Goal: Obtain resource: Download file/media

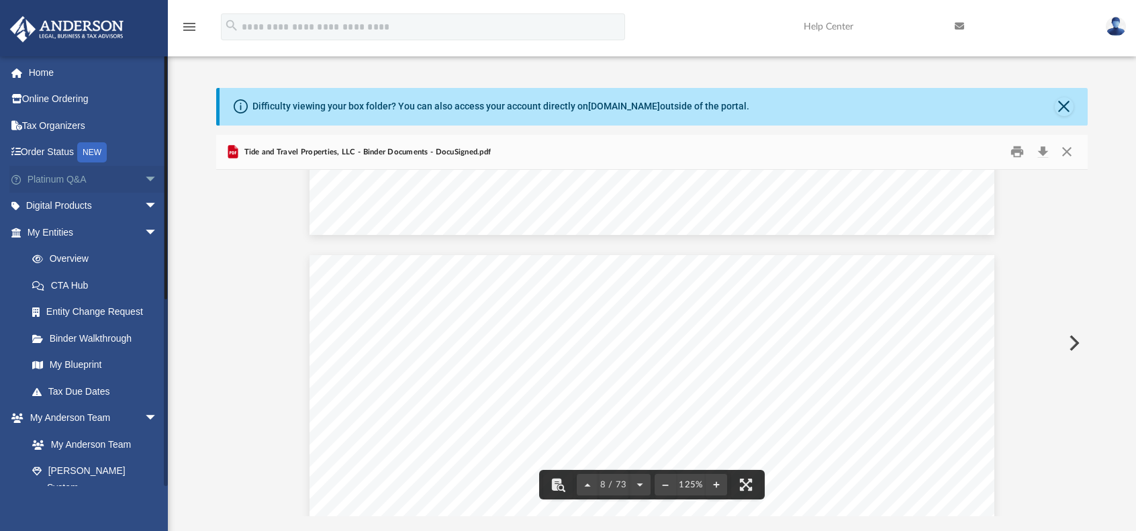
scroll to position [6243, 0]
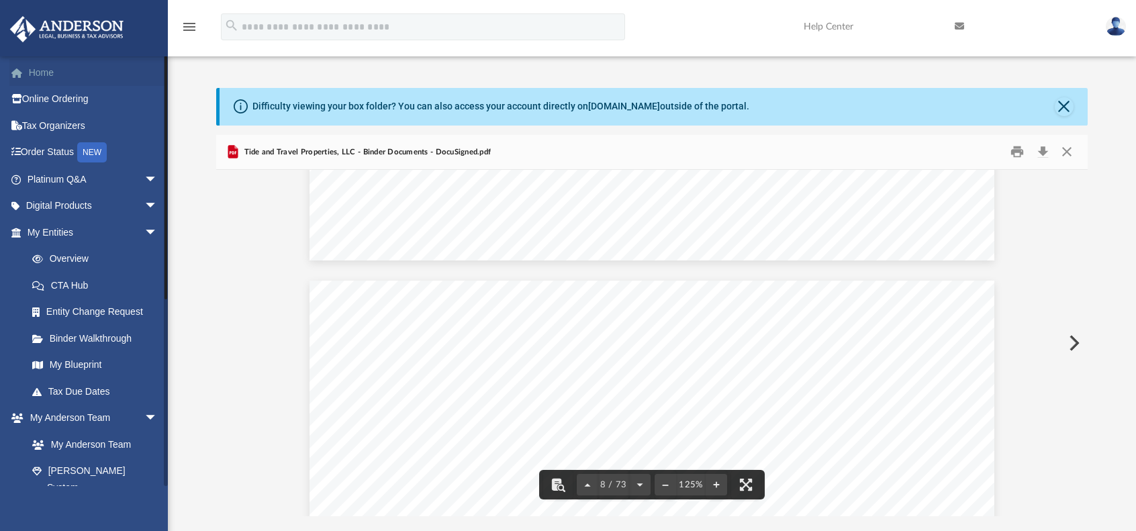
click at [56, 73] on link "Home" at bounding box center [93, 72] width 168 height 27
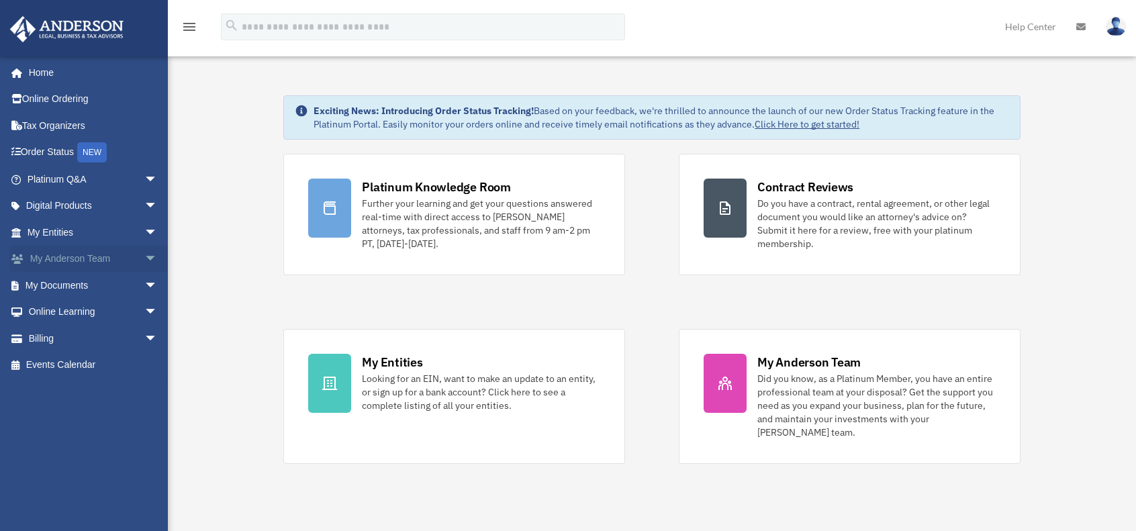
click at [128, 252] on link "My Anderson Team arrow_drop_down" at bounding box center [93, 259] width 168 height 27
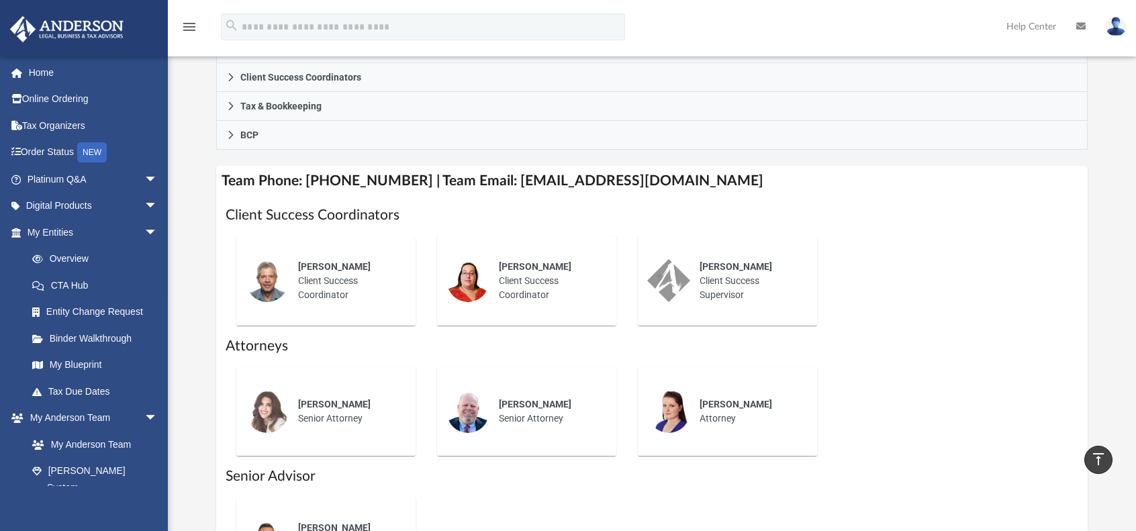
scroll to position [403, 0]
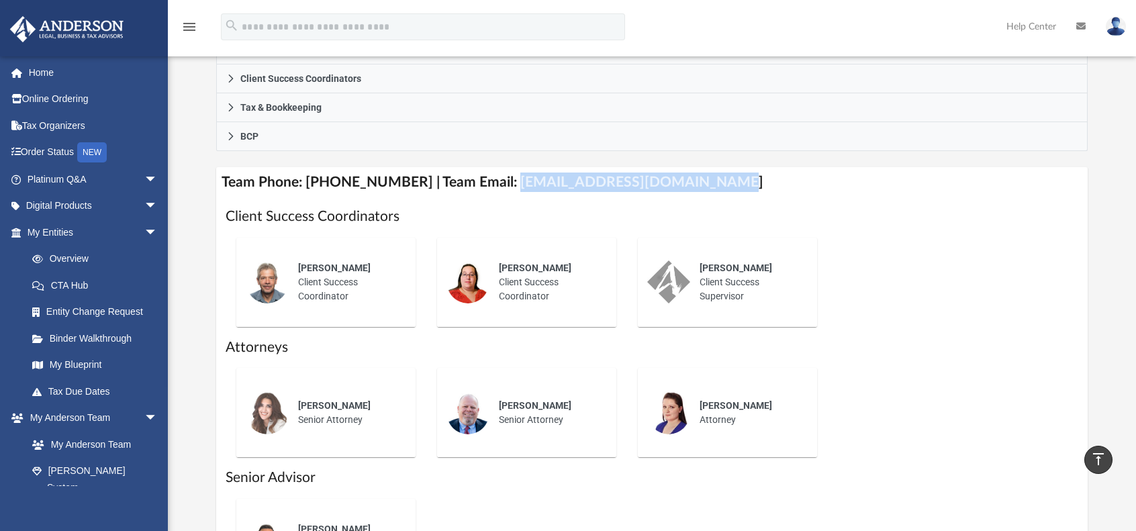
drag, startPoint x: 693, startPoint y: 180, endPoint x: 495, endPoint y: 182, distance: 198.0
click at [495, 182] on h4 "Team Phone: (725) 208-3133 | Team Email: myteam@andersonadvisors.com" at bounding box center [651, 182] width 871 height 30
copy h4 "myteam@andersonadvisors.com"
click at [93, 258] on link "Overview" at bounding box center [98, 259] width 159 height 27
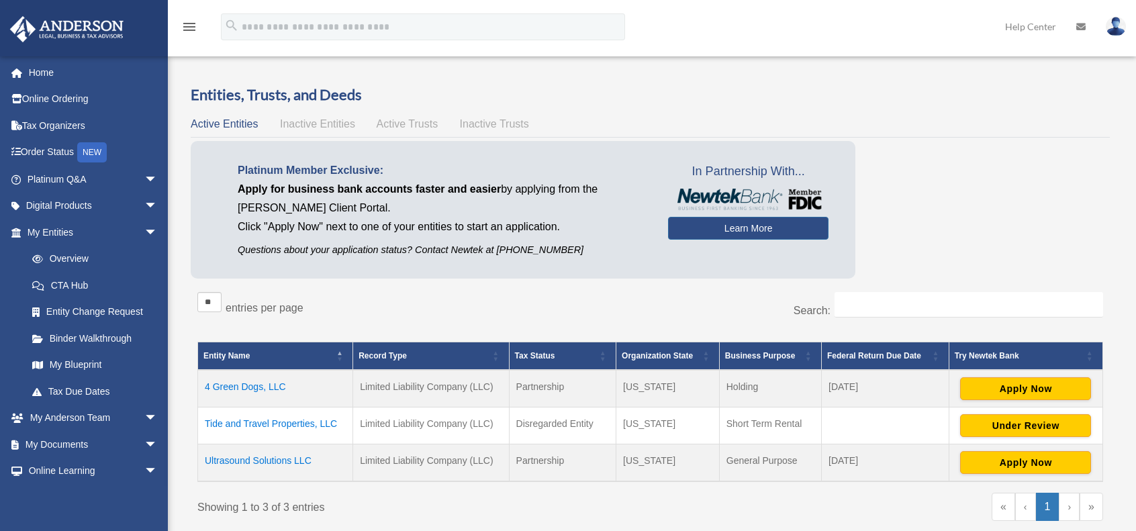
scroll to position [67, 0]
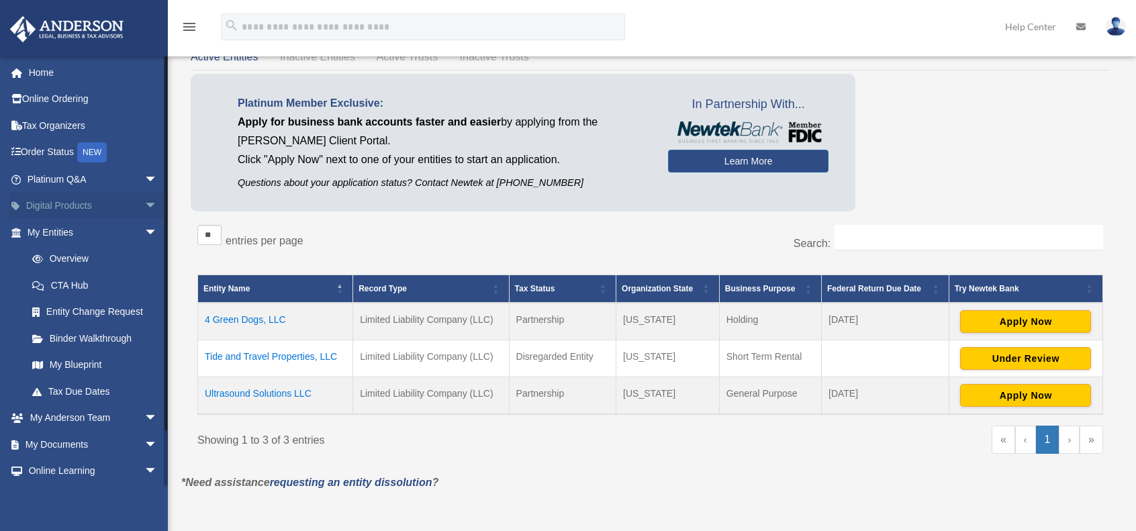
click at [144, 202] on span "arrow_drop_down" at bounding box center [157, 207] width 27 height 28
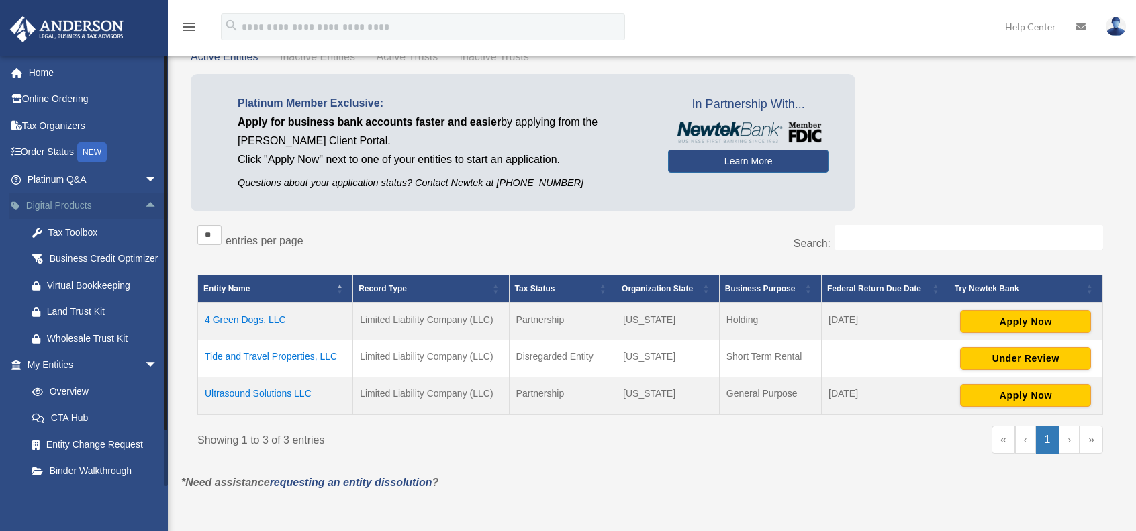
click at [144, 202] on span "arrow_drop_up" at bounding box center [157, 207] width 27 height 28
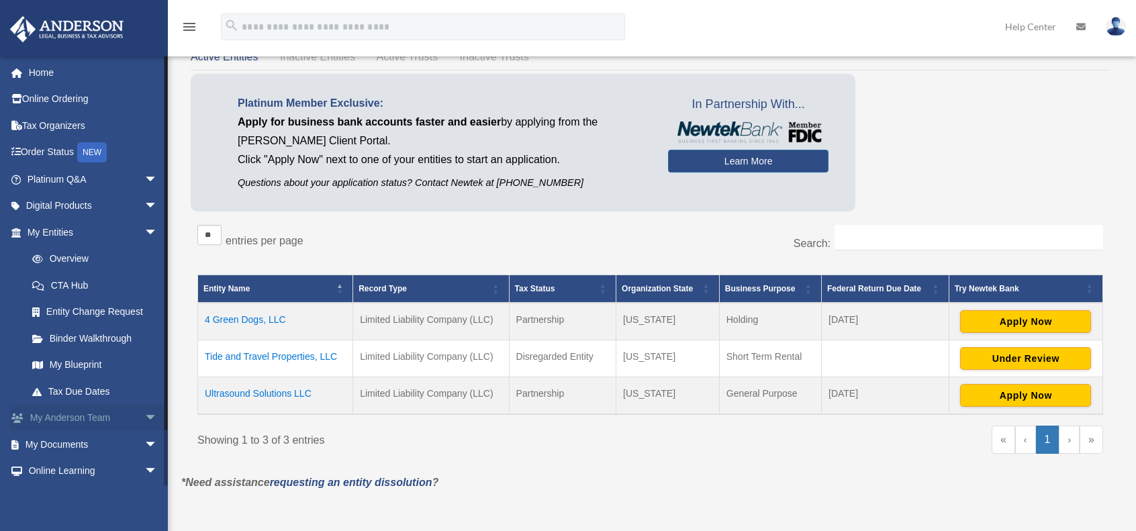
click at [144, 424] on span "arrow_drop_down" at bounding box center [157, 419] width 27 height 28
click at [148, 416] on span "arrow_drop_up" at bounding box center [157, 419] width 27 height 28
click at [144, 441] on span "arrow_drop_down" at bounding box center [157, 445] width 27 height 28
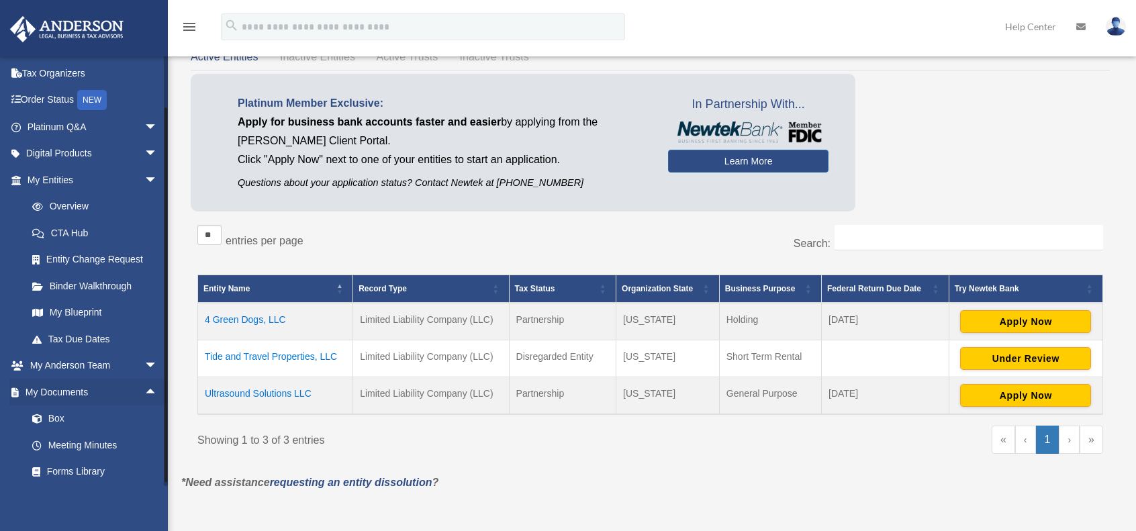
scroll to position [160, 0]
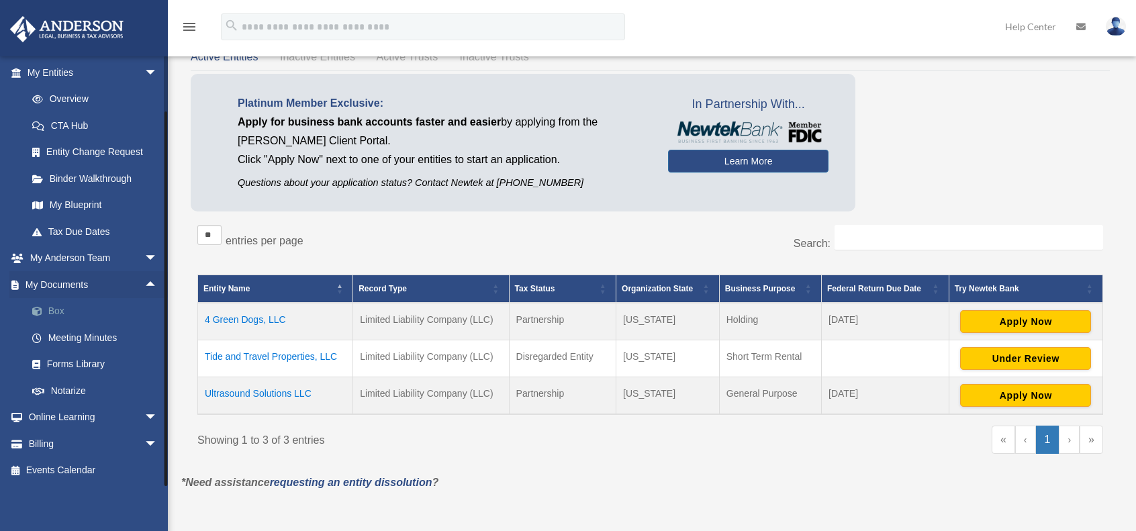
click at [67, 310] on link "Box" at bounding box center [98, 311] width 159 height 27
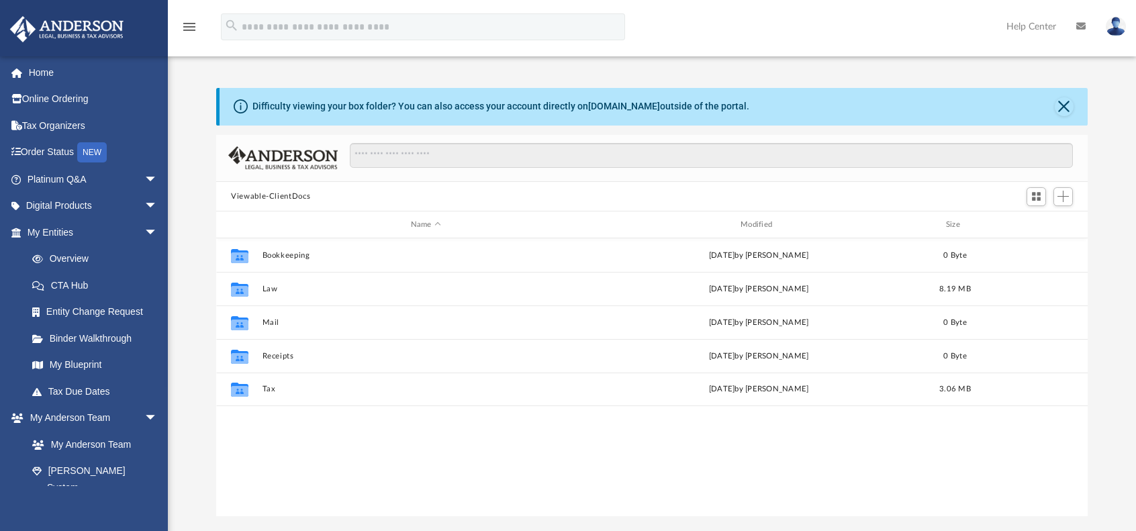
scroll to position [295, 861]
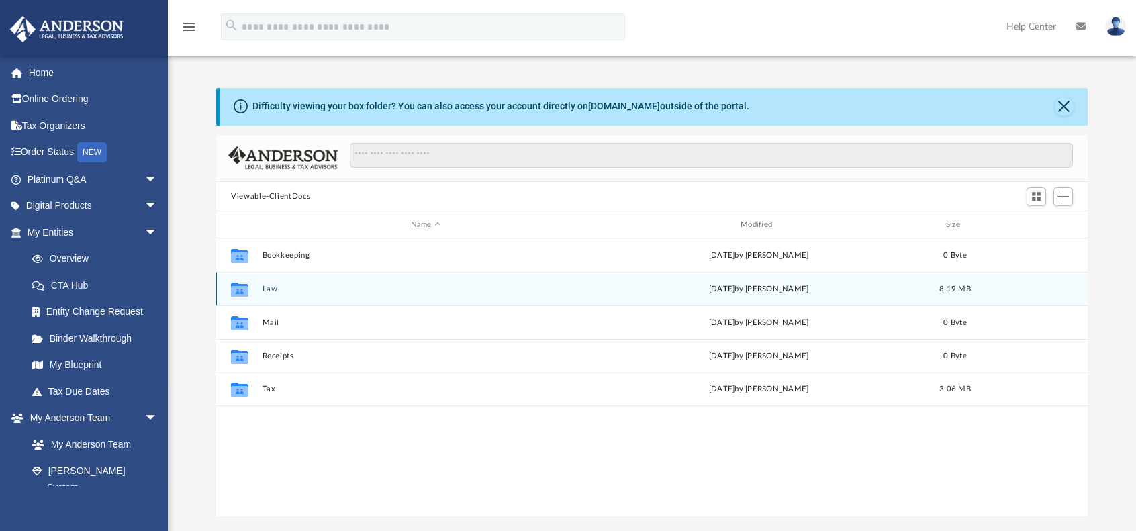
click at [263, 287] on button "Law" at bounding box center [425, 289] width 327 height 9
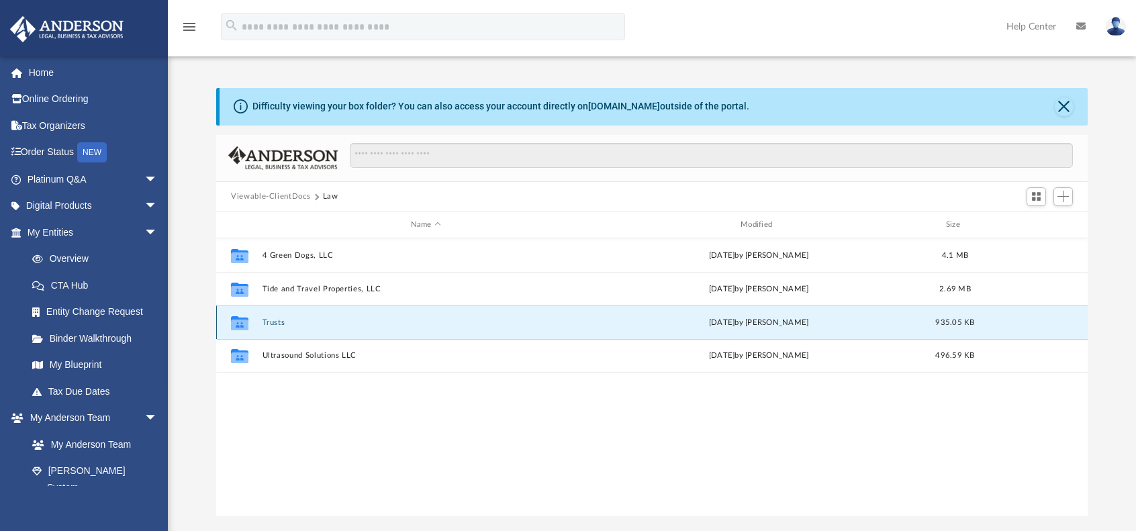
click at [277, 318] on button "Trusts" at bounding box center [425, 322] width 327 height 9
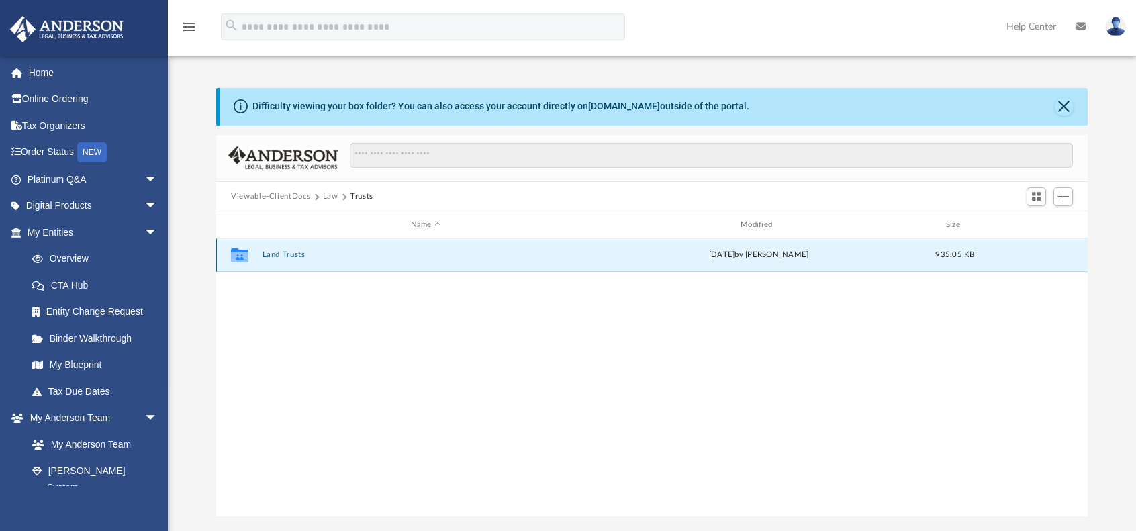
click at [293, 256] on button "Land Trusts" at bounding box center [425, 255] width 327 height 9
click at [357, 256] on button "Land Trust - 7017A Sunset Trust" at bounding box center [425, 255] width 327 height 9
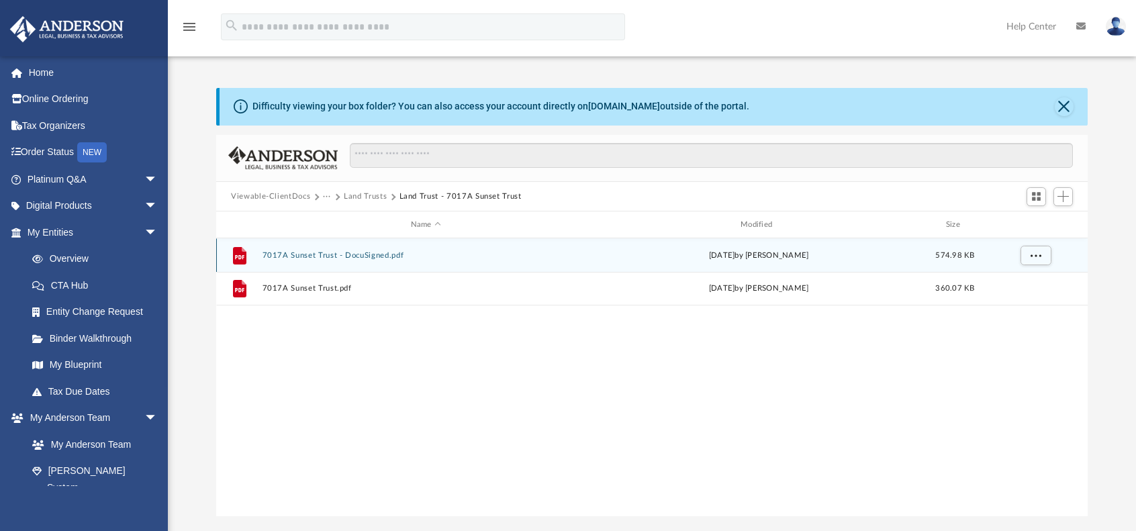
click at [371, 256] on button "7017A Sunset Trust - DocuSigned.pdf" at bounding box center [425, 255] width 327 height 9
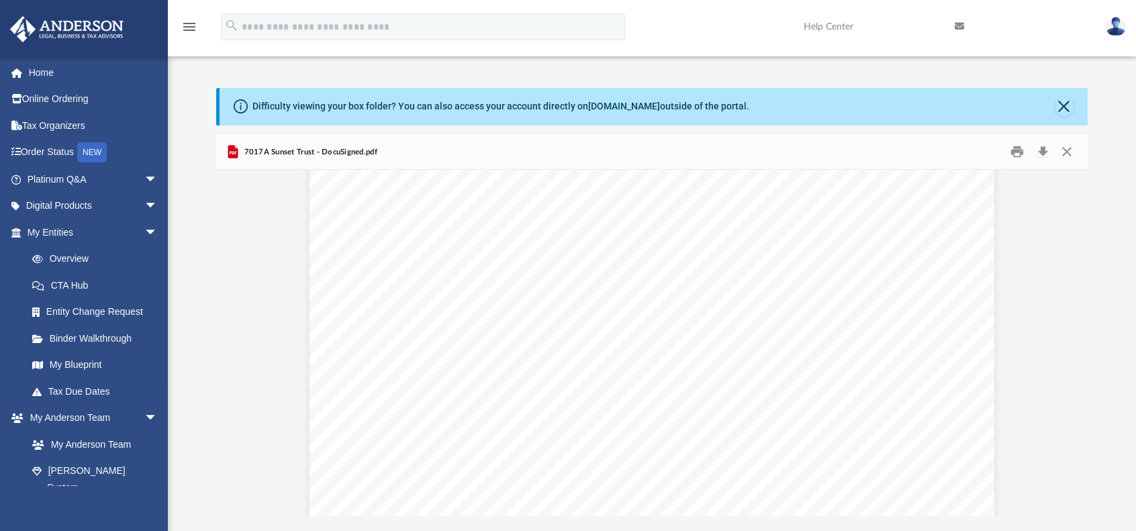
scroll to position [1007, 0]
